Goal: Transaction & Acquisition: Purchase product/service

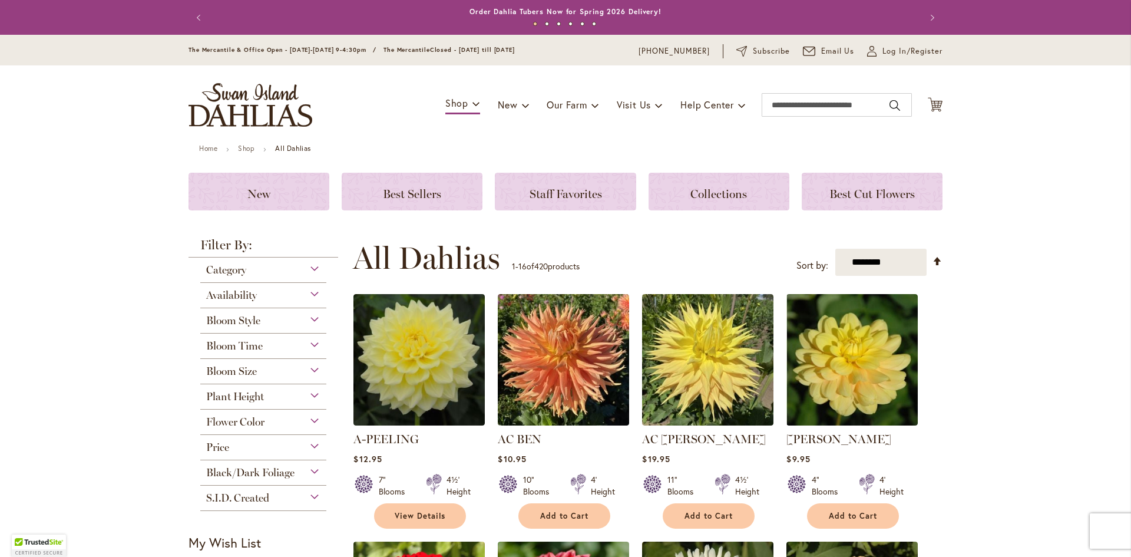
click at [264, 381] on div "Bloom Size (AA) Over 10" Blooms 38 items (A) 8"–10" Blooms 19 items (B) 6"–8" B…" at bounding box center [263, 371] width 126 height 25
click at [267, 375] on div "Bloom Size" at bounding box center [263, 368] width 126 height 19
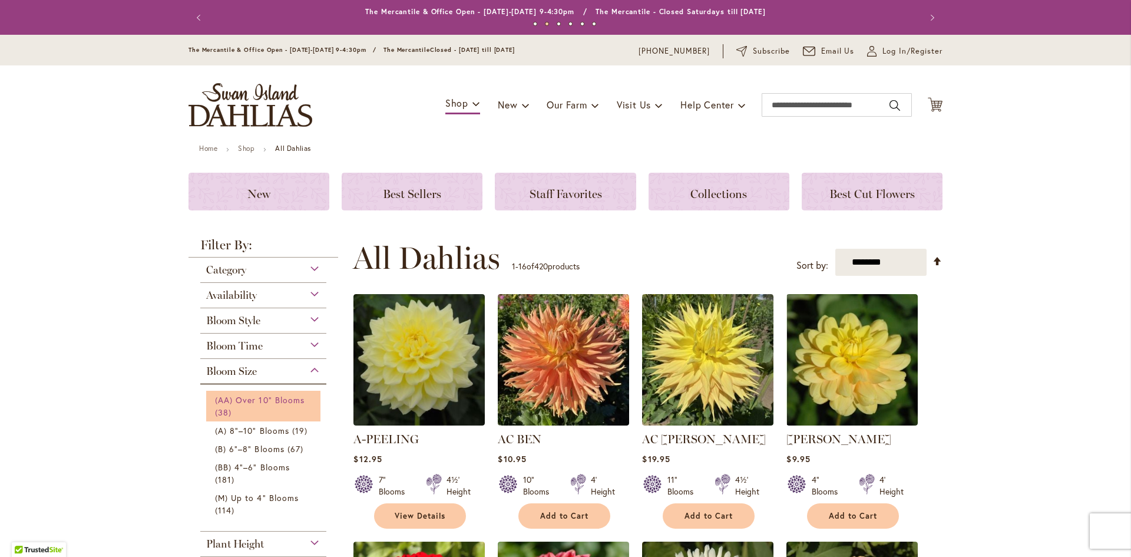
click at [262, 409] on link "(AA) Over 10" Blooms 38 items" at bounding box center [265, 405] width 100 height 25
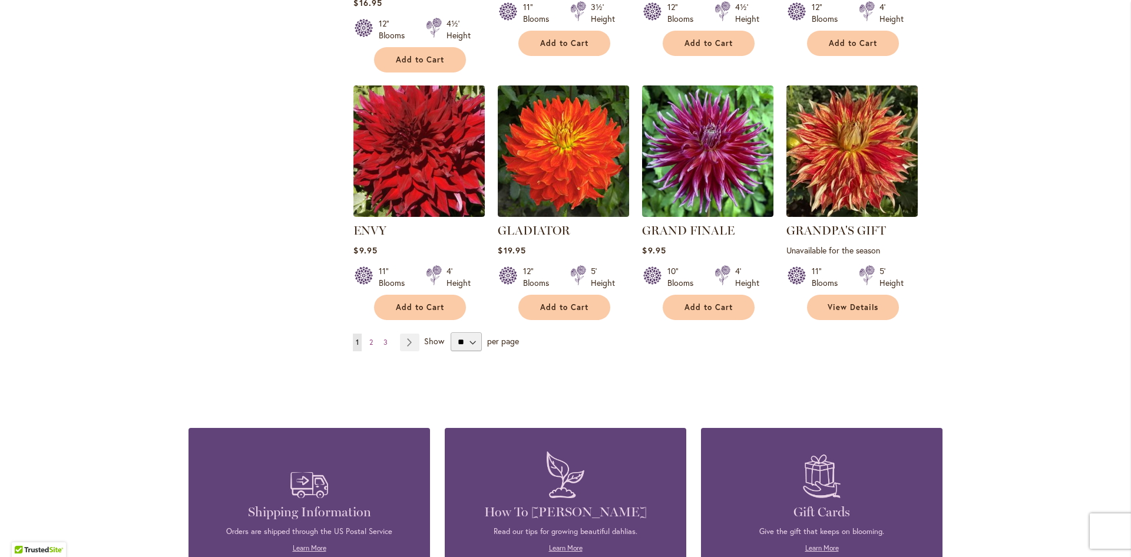
scroll to position [884, 0]
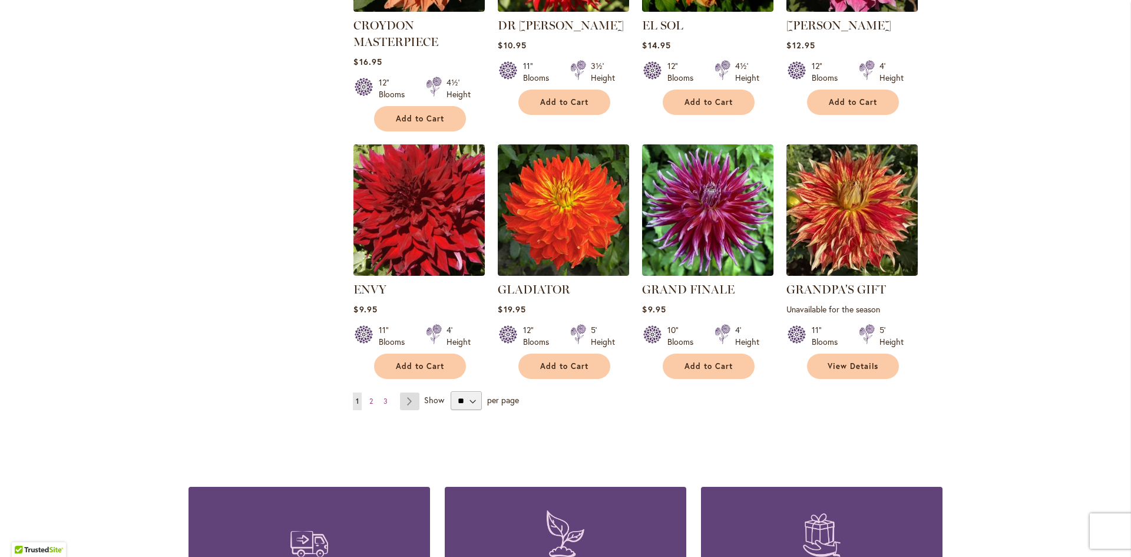
click at [409, 400] on link "Page Next" at bounding box center [409, 401] width 19 height 18
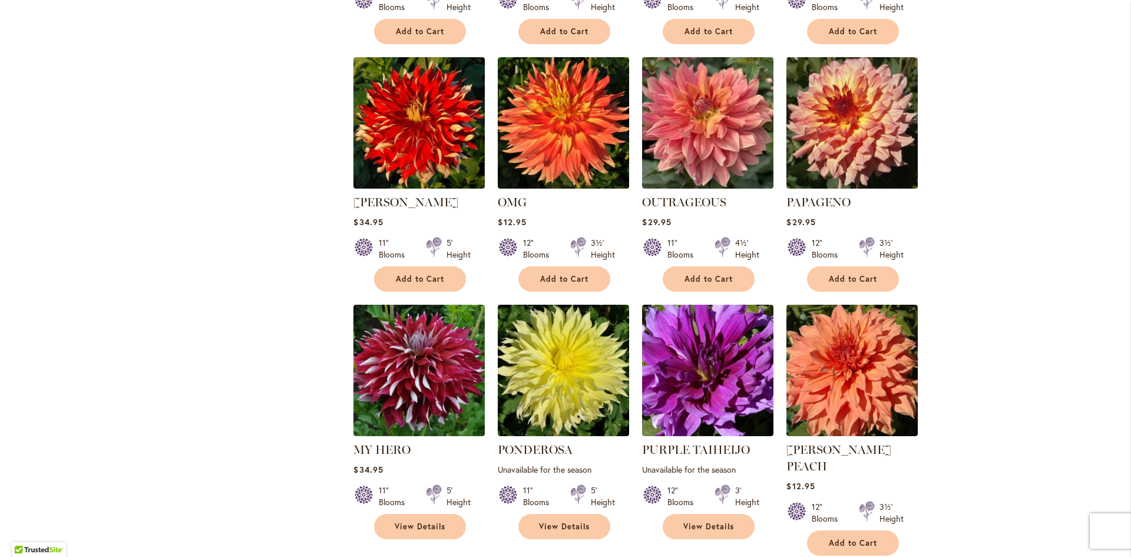
scroll to position [766, 0]
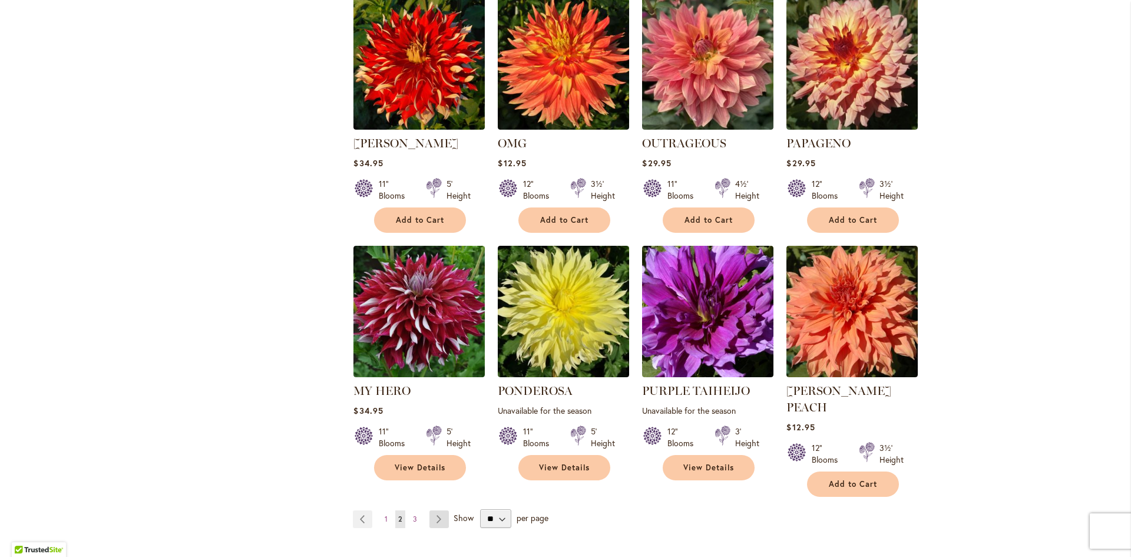
click at [438, 510] on link "Page Next" at bounding box center [438, 519] width 19 height 18
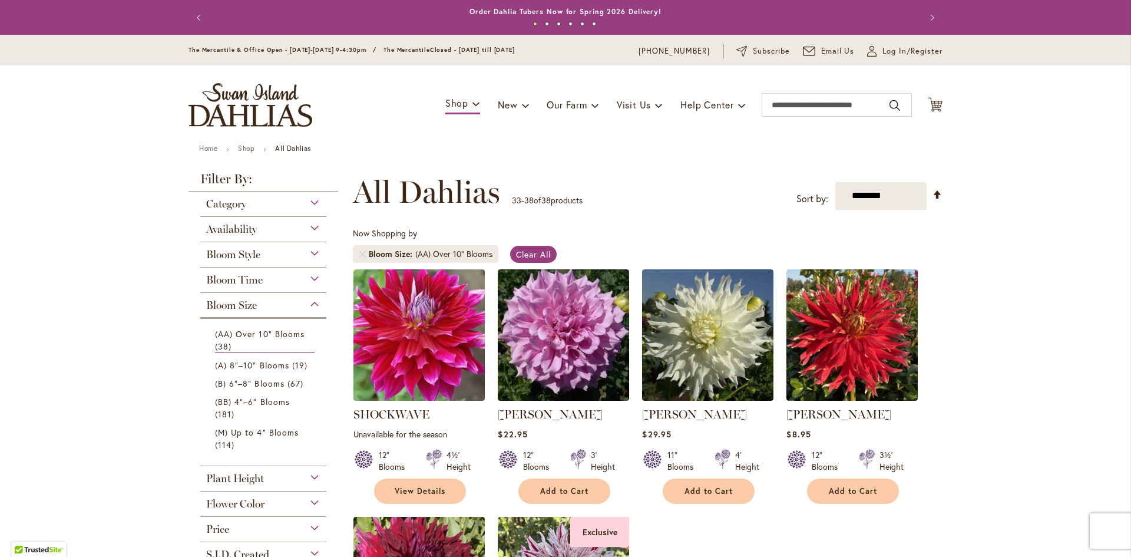
click at [262, 301] on div "Bloom Size" at bounding box center [263, 302] width 126 height 19
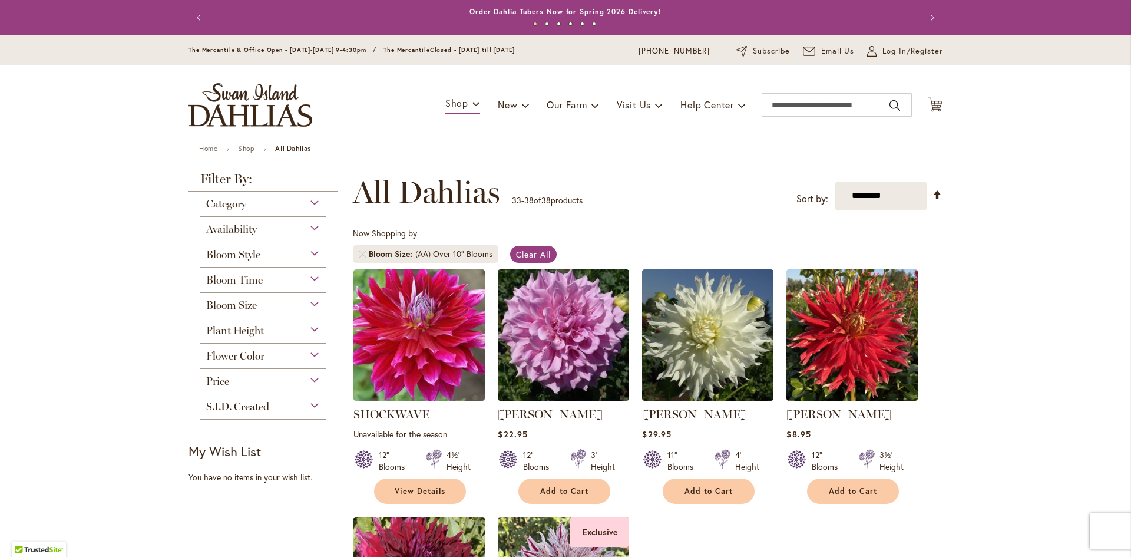
click at [262, 301] on div "Bloom Size" at bounding box center [263, 302] width 126 height 19
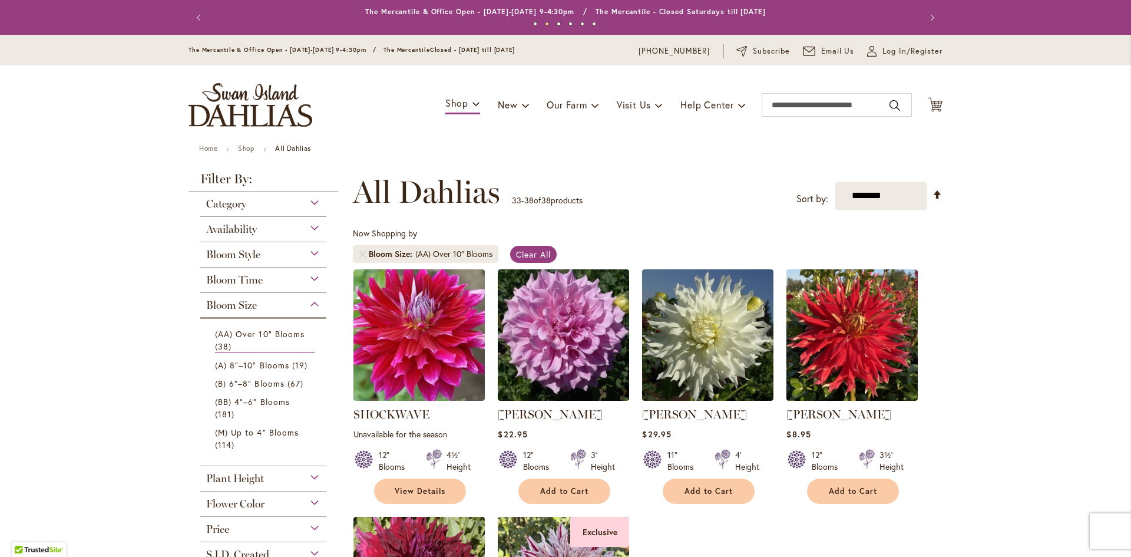
scroll to position [59, 0]
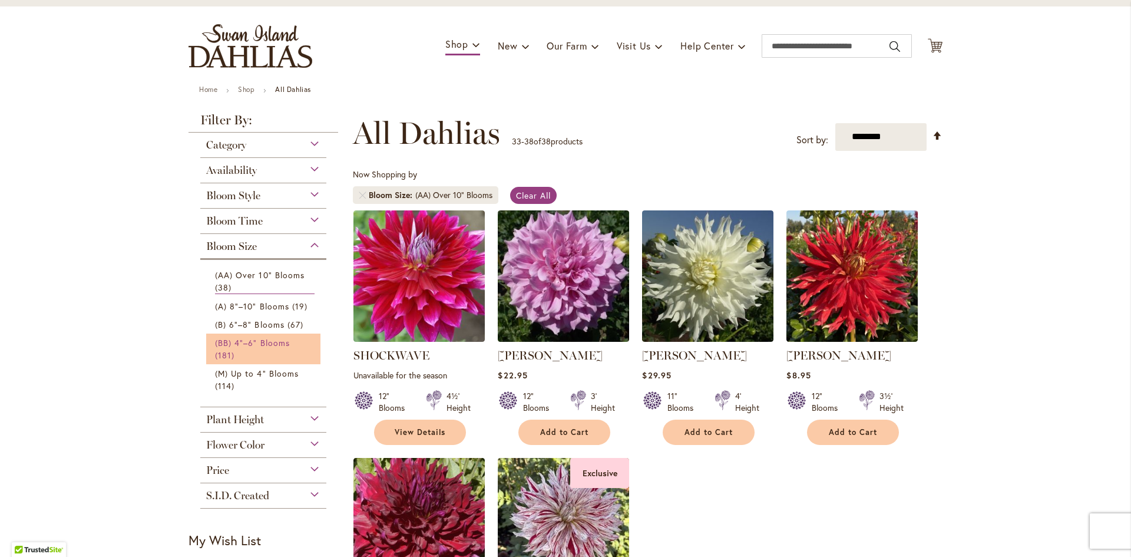
click at [263, 343] on span "(BB) 4"–6" Blooms" at bounding box center [252, 342] width 75 height 11
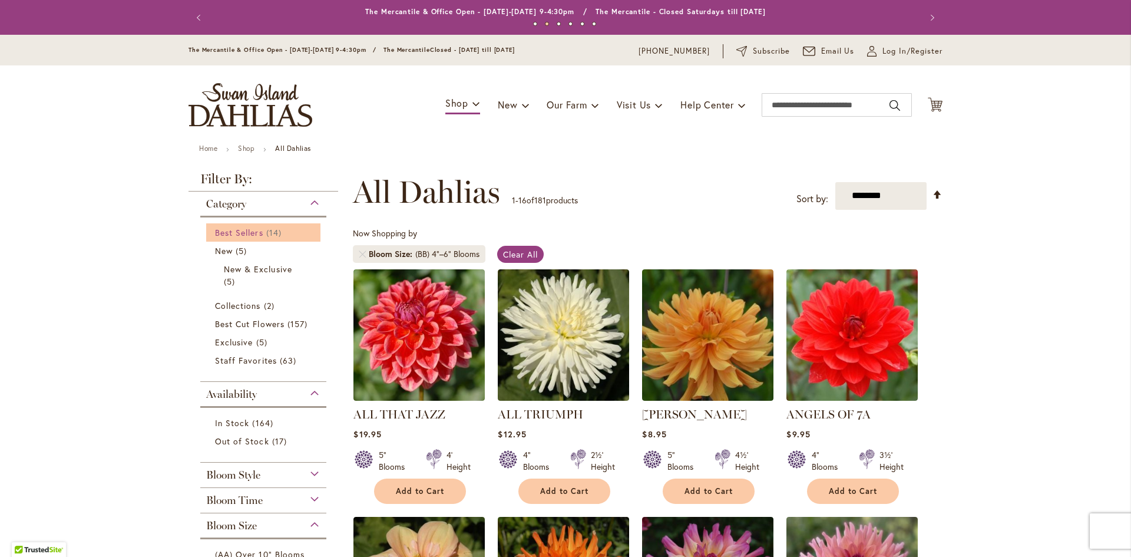
click at [232, 231] on span "Best Sellers" at bounding box center [239, 232] width 48 height 11
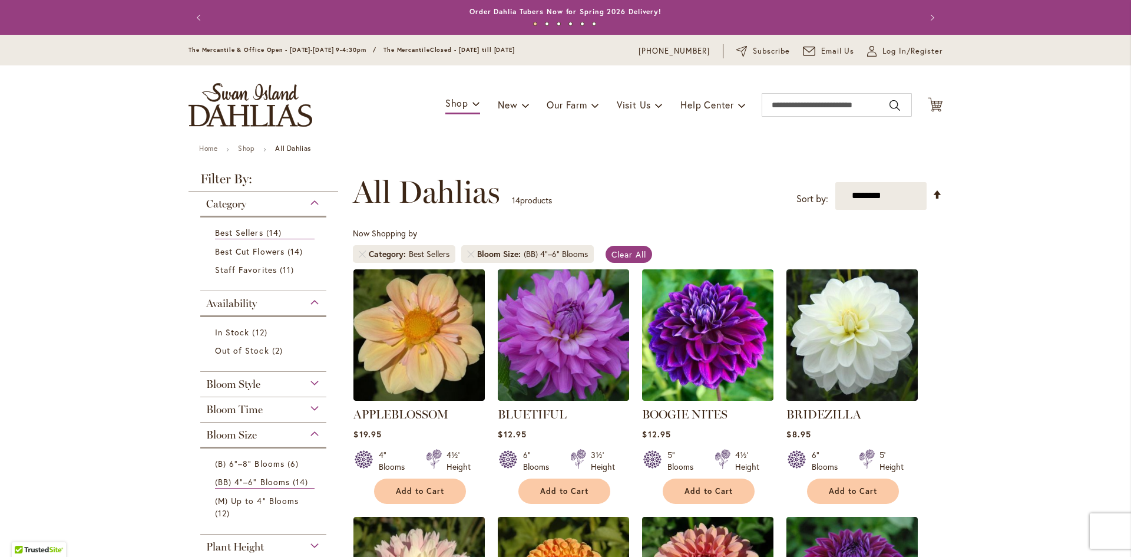
click at [470, 258] on li "Bloom Size (BB) 4"–6" Blooms" at bounding box center [527, 254] width 133 height 18
click at [468, 251] on link at bounding box center [470, 253] width 7 height 7
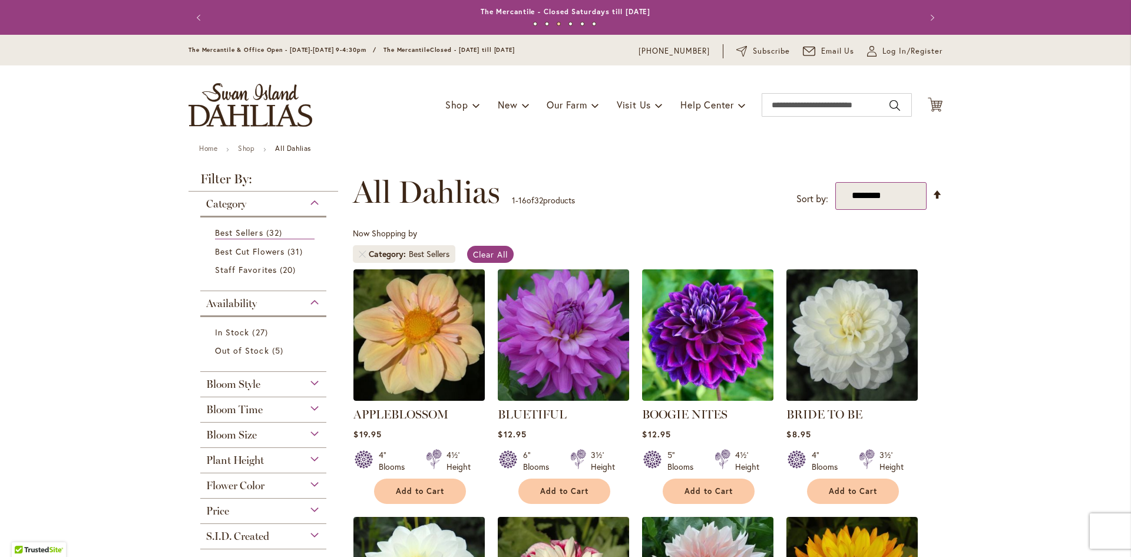
click at [882, 187] on select "**********" at bounding box center [880, 196] width 91 height 28
select select "*****"
click at [835, 182] on select "**********" at bounding box center [880, 196] width 91 height 28
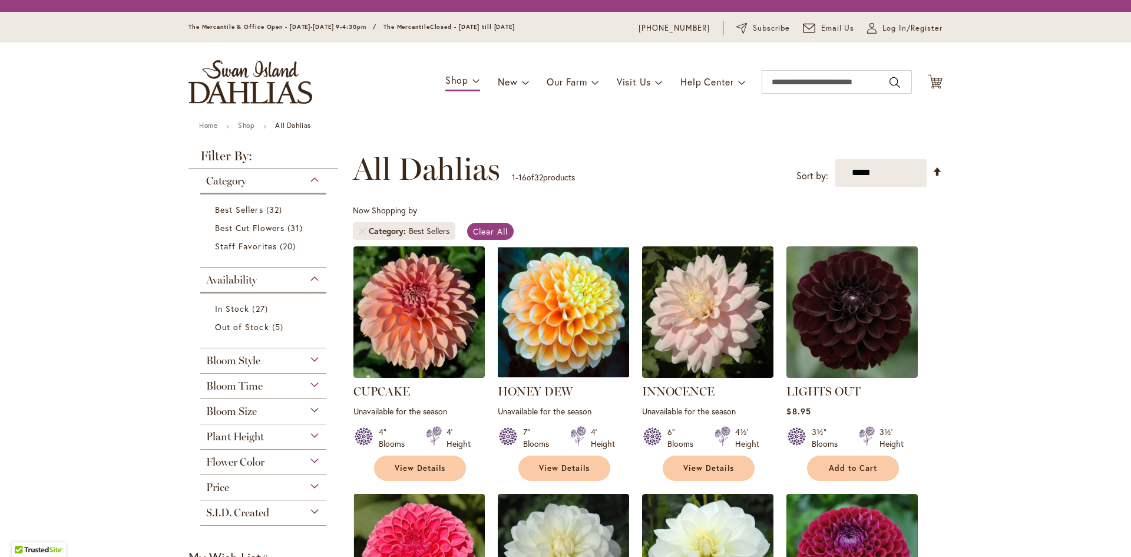
scroll to position [183, 0]
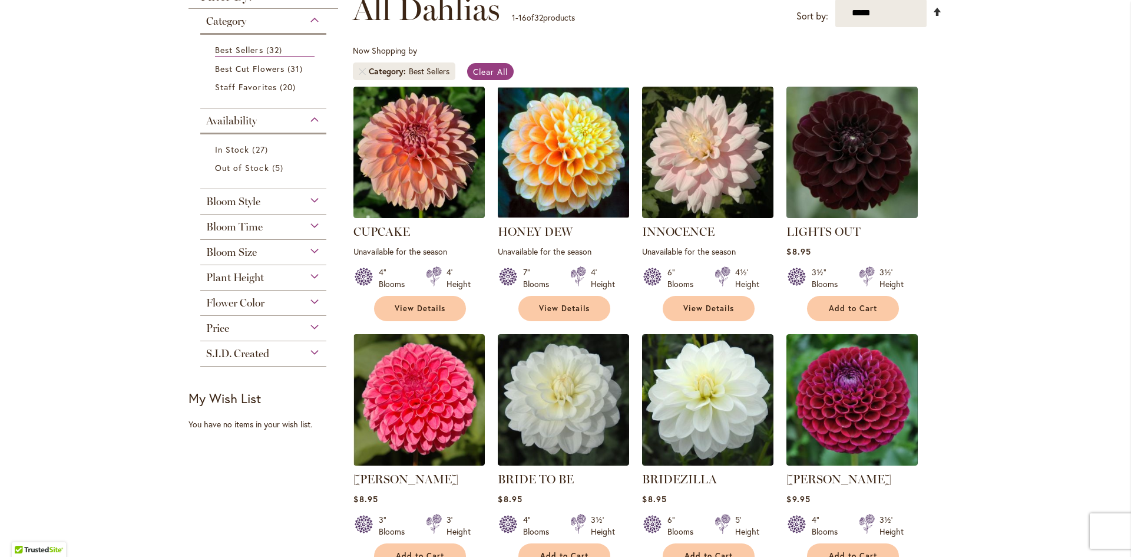
click at [932, 9] on link "Set Descending Direction" at bounding box center [937, 12] width 10 height 14
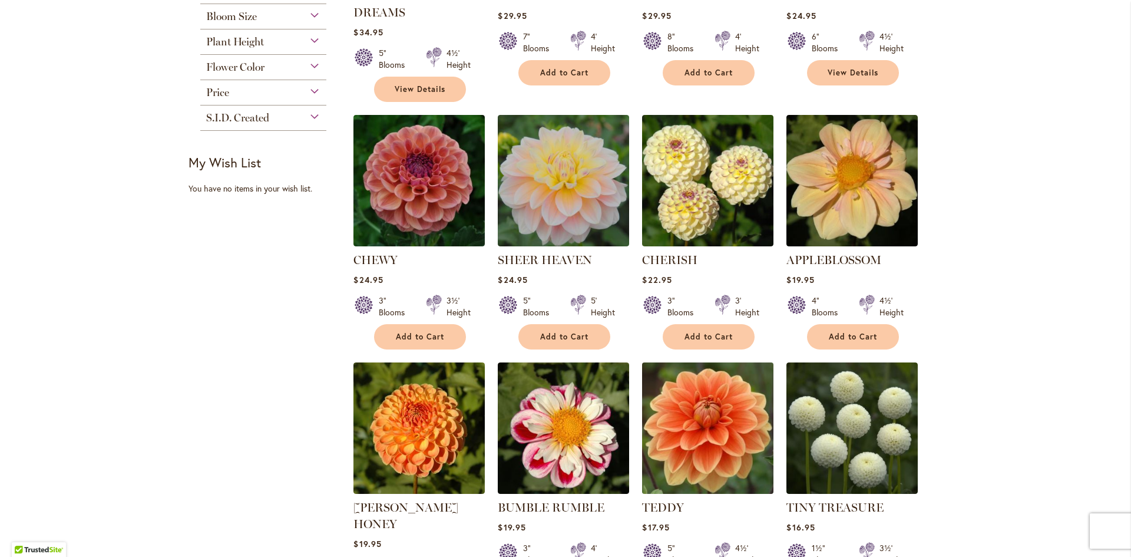
scroll to position [477, 0]
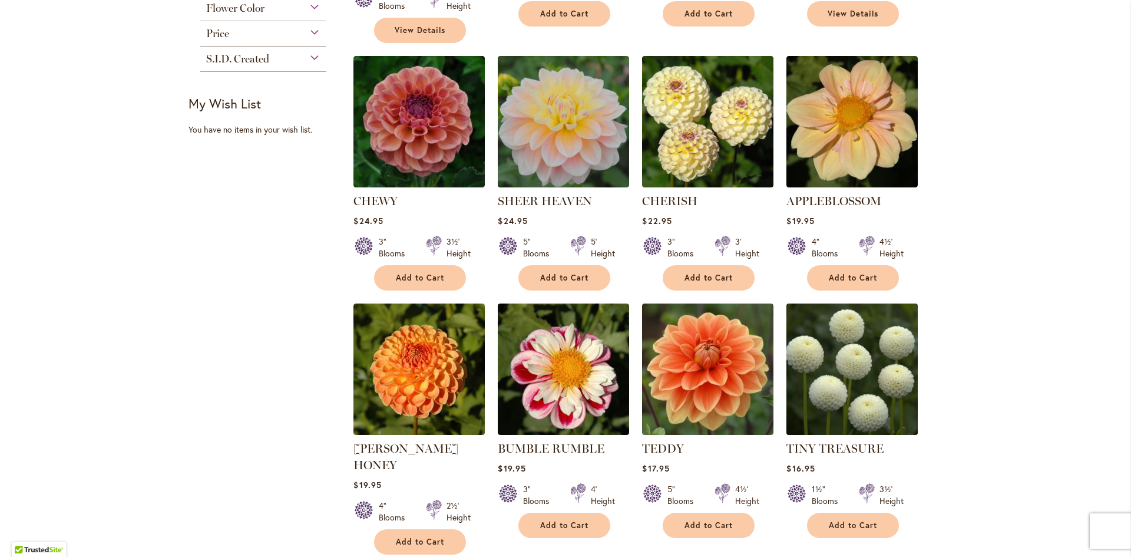
click at [829, 397] on img at bounding box center [852, 369] width 138 height 138
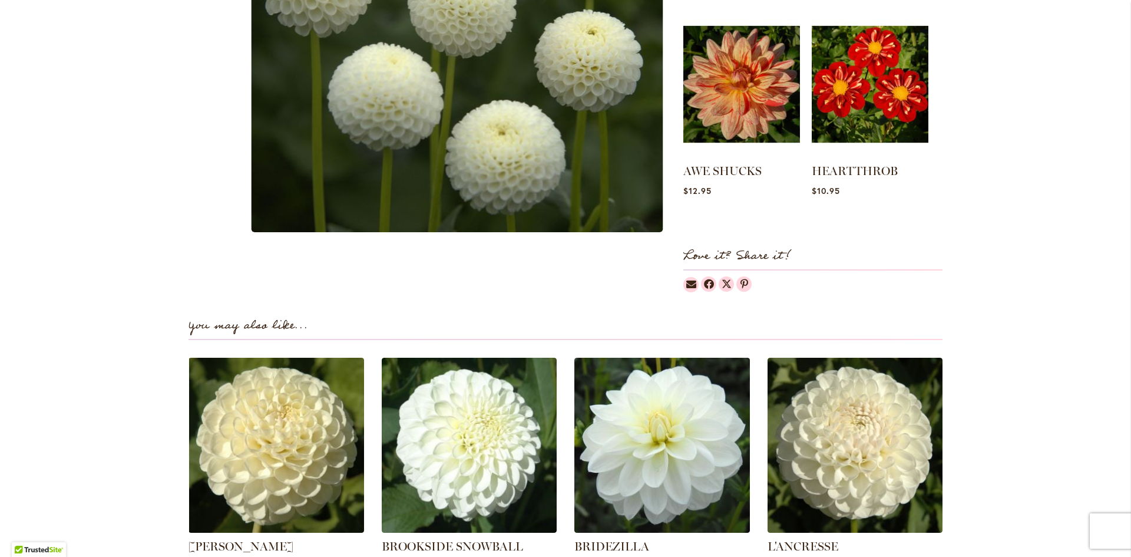
scroll to position [648, 0]
